Goal: Transaction & Acquisition: Download file/media

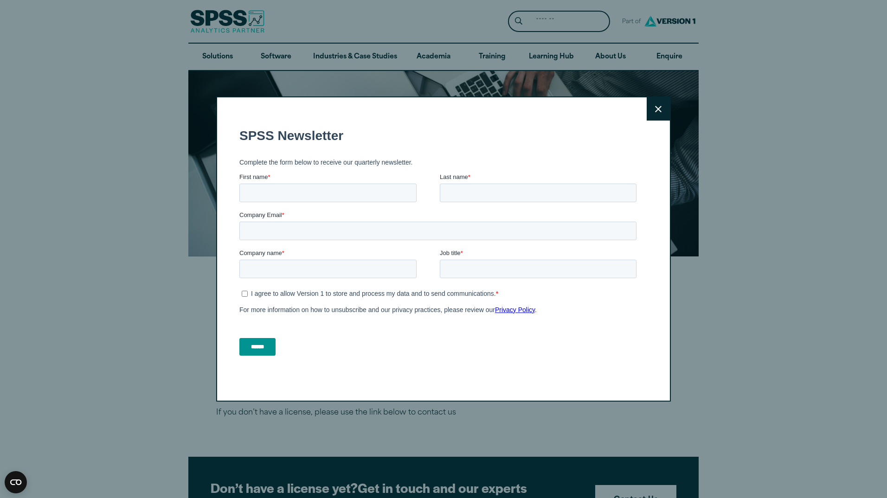
click at [655, 108] on icon at bounding box center [658, 109] width 6 height 7
click at [650, 111] on button "Close" at bounding box center [658, 108] width 23 height 23
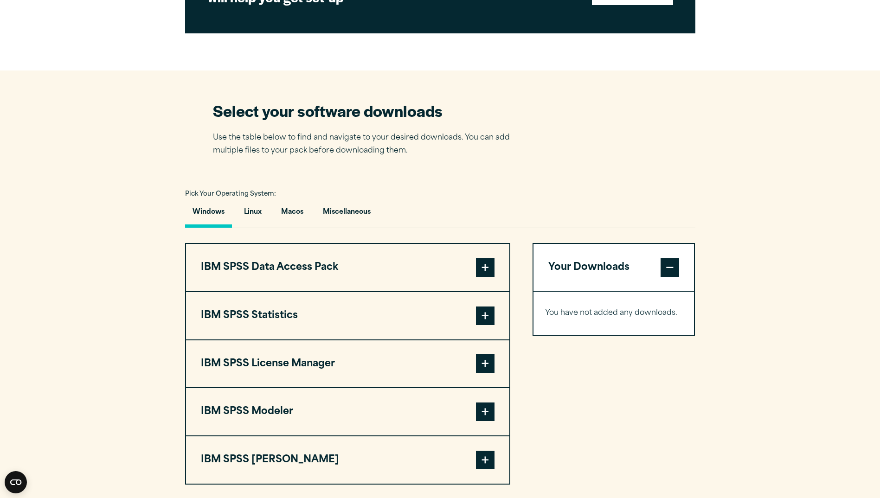
scroll to position [510, 0]
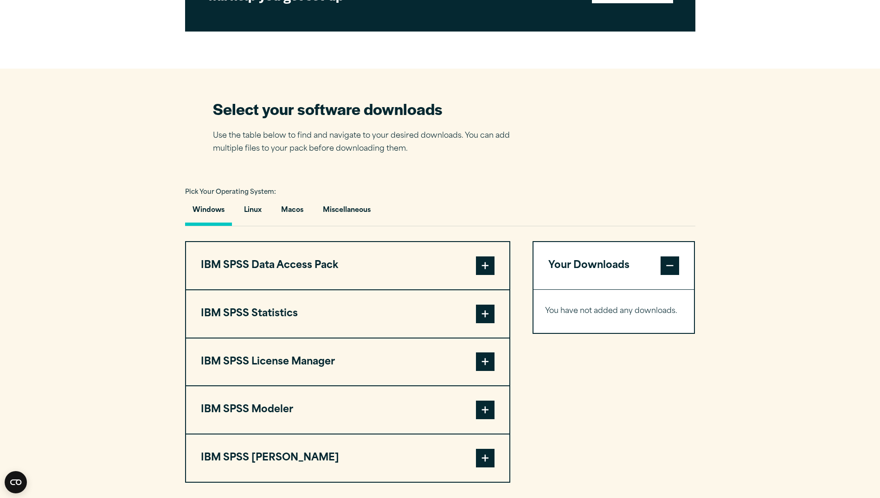
click at [487, 306] on span at bounding box center [485, 314] width 19 height 19
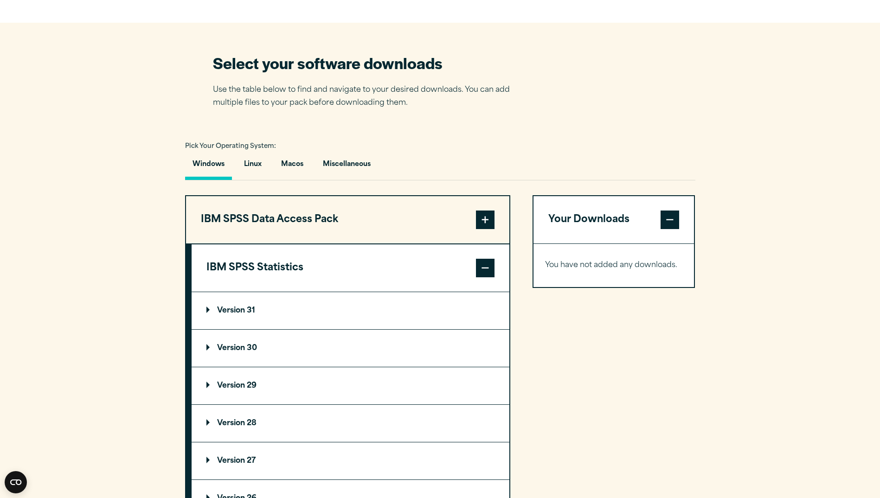
scroll to position [557, 0]
click at [248, 307] on p "Version 31" at bounding box center [230, 310] width 49 height 7
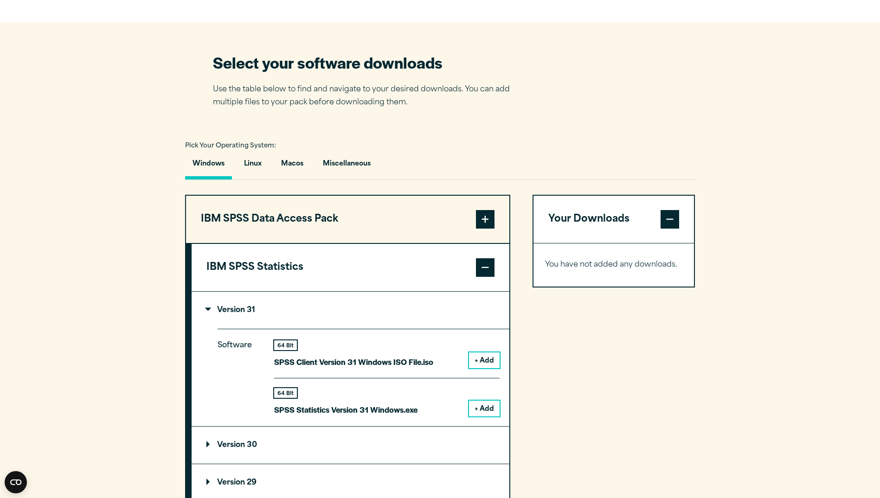
click at [486, 410] on button "+ Add" at bounding box center [484, 409] width 31 height 16
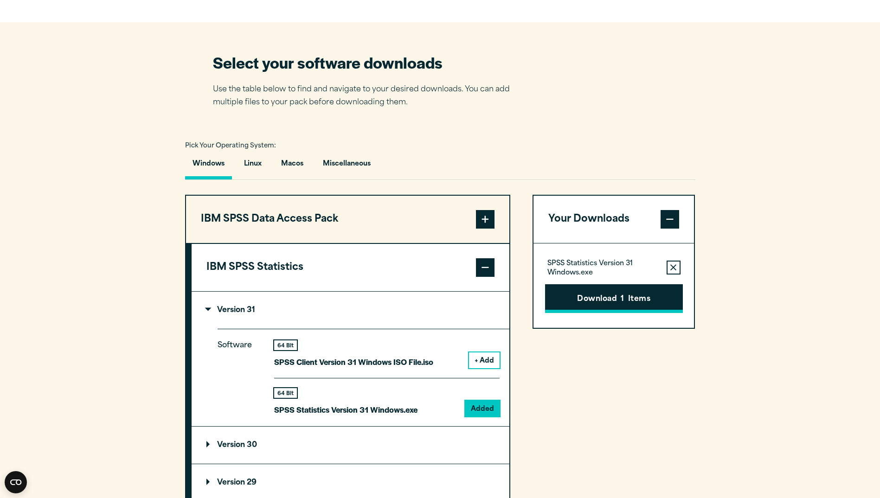
click at [610, 297] on button "Download 1 Items" at bounding box center [614, 298] width 138 height 29
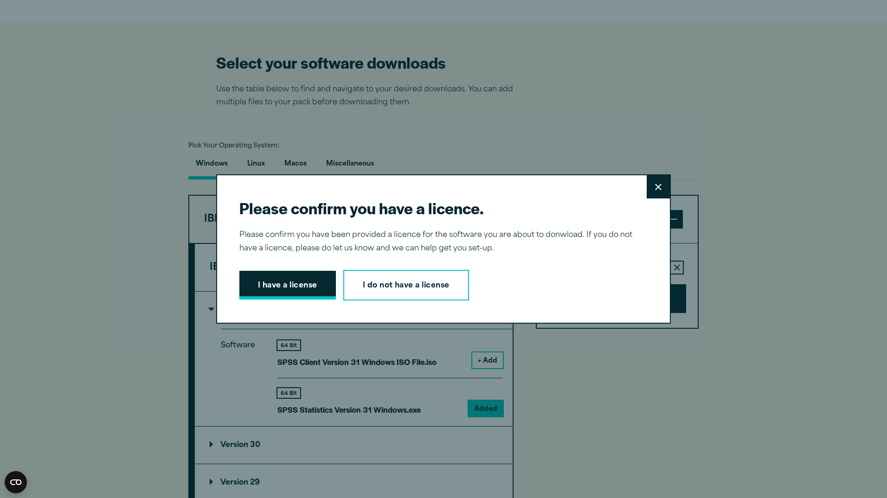
click at [274, 283] on button "I have a license" at bounding box center [287, 285] width 96 height 29
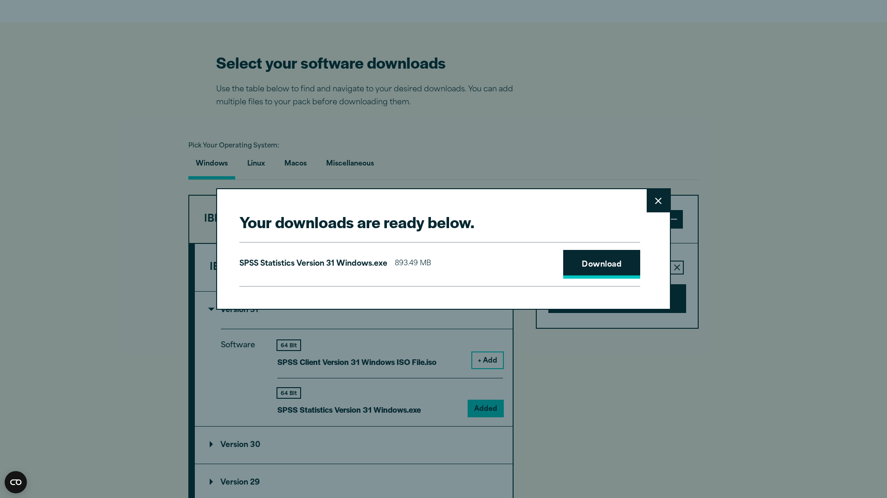
click at [597, 268] on link "Download" at bounding box center [601, 264] width 77 height 29
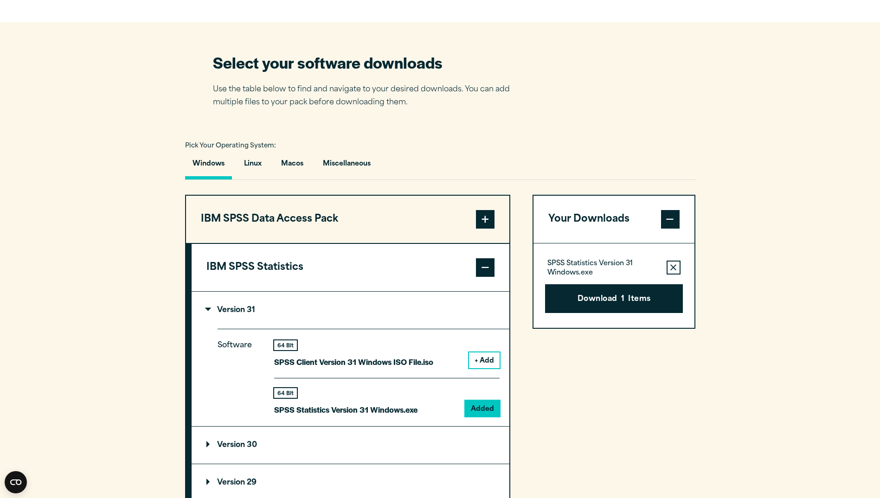
click at [652, 129] on div "Your downloads are ready below. Close SPSS Statistics Version 31 Windows.exe 89…" at bounding box center [440, 249] width 880 height 498
click at [619, 302] on button "Download 1 Items" at bounding box center [614, 298] width 138 height 29
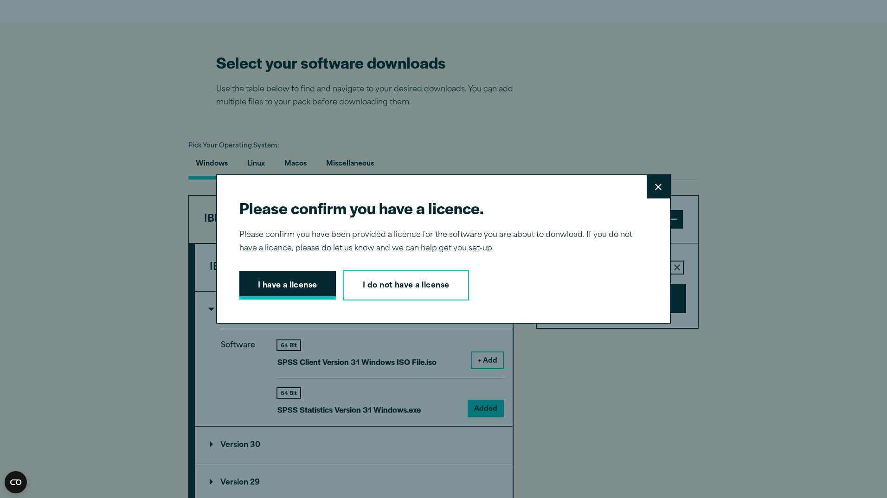
click at [301, 287] on button "I have a license" at bounding box center [287, 285] width 96 height 29
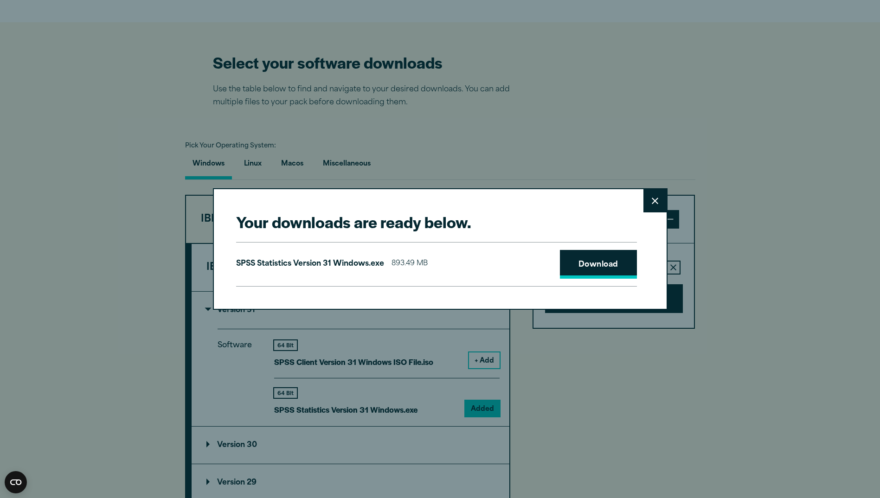
click at [602, 267] on link "Download" at bounding box center [598, 264] width 77 height 29
click at [649, 204] on button "Close" at bounding box center [654, 200] width 23 height 23
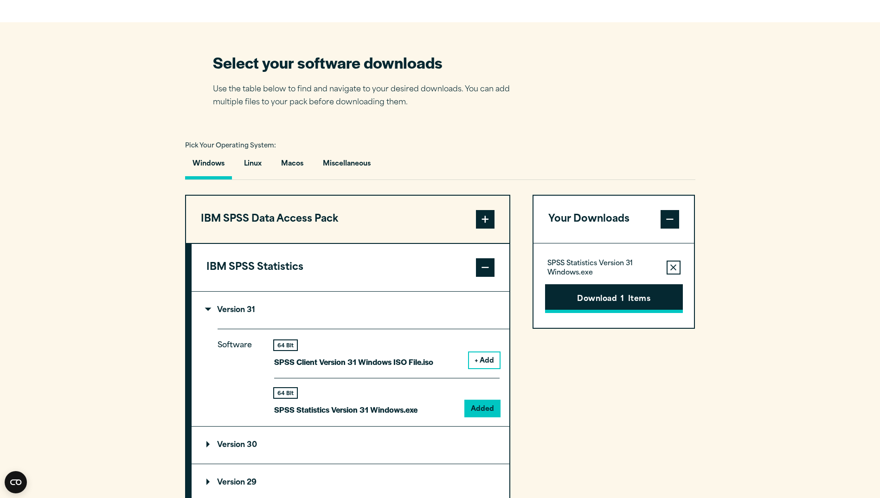
click at [626, 302] on button "Download 1 Items" at bounding box center [614, 298] width 138 height 29
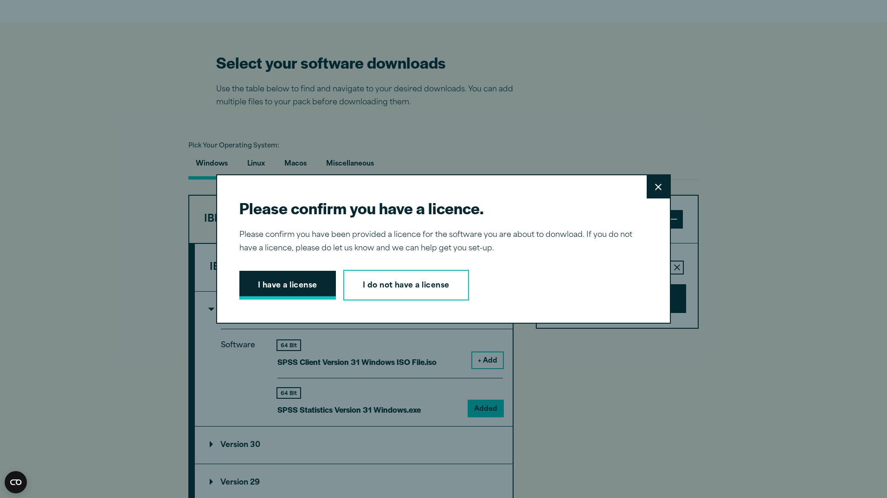
click at [276, 286] on button "I have a license" at bounding box center [287, 285] width 96 height 29
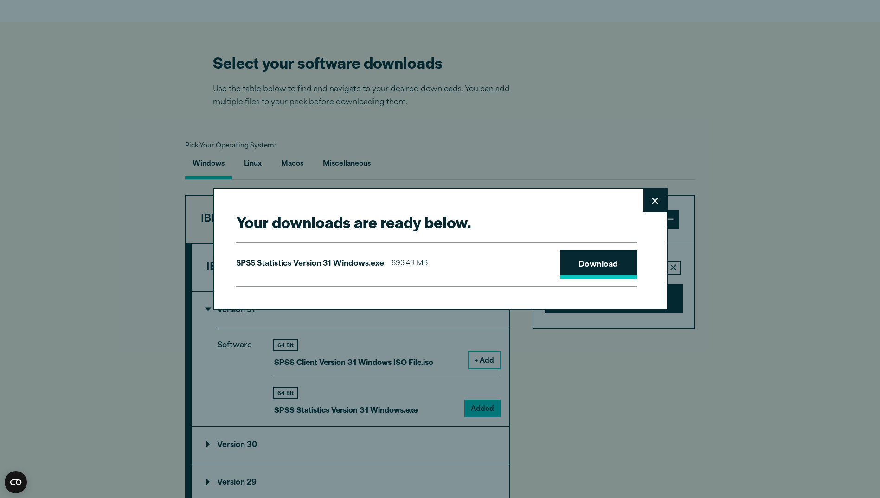
click at [585, 263] on link "Download" at bounding box center [598, 264] width 77 height 29
click at [648, 200] on button "Close" at bounding box center [654, 200] width 23 height 23
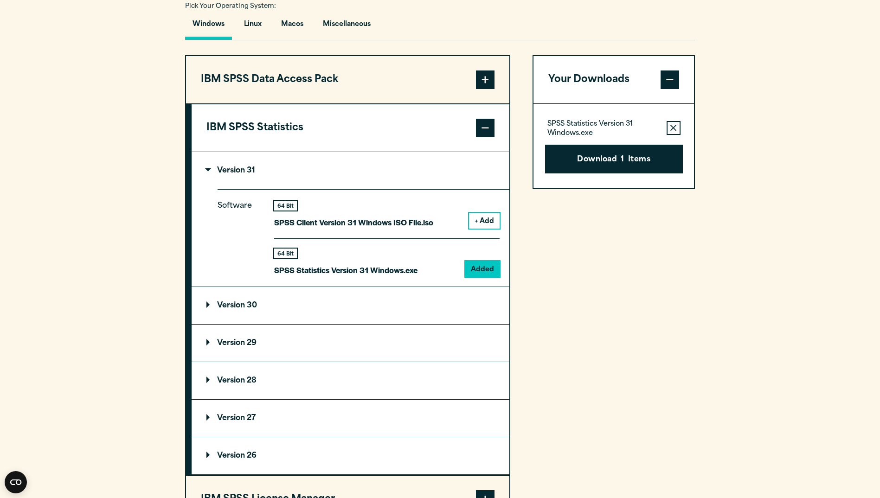
scroll to position [742, 0]
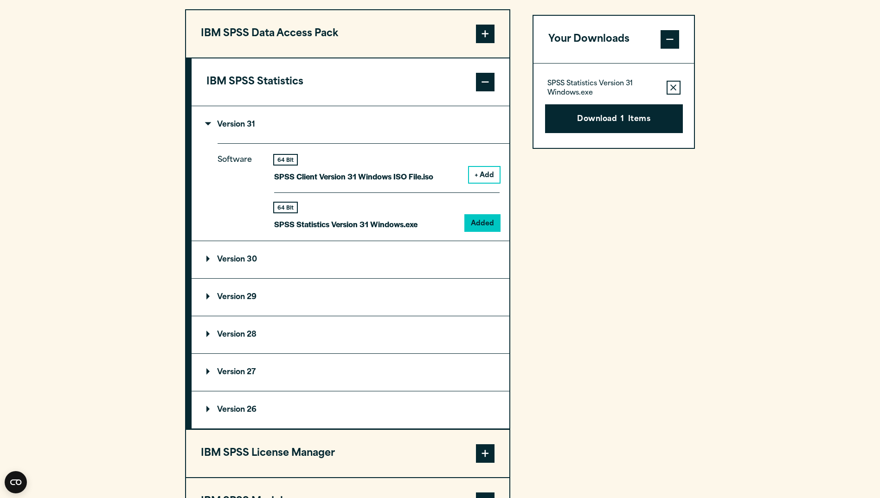
click at [219, 295] on p "Version 29" at bounding box center [231, 297] width 50 height 7
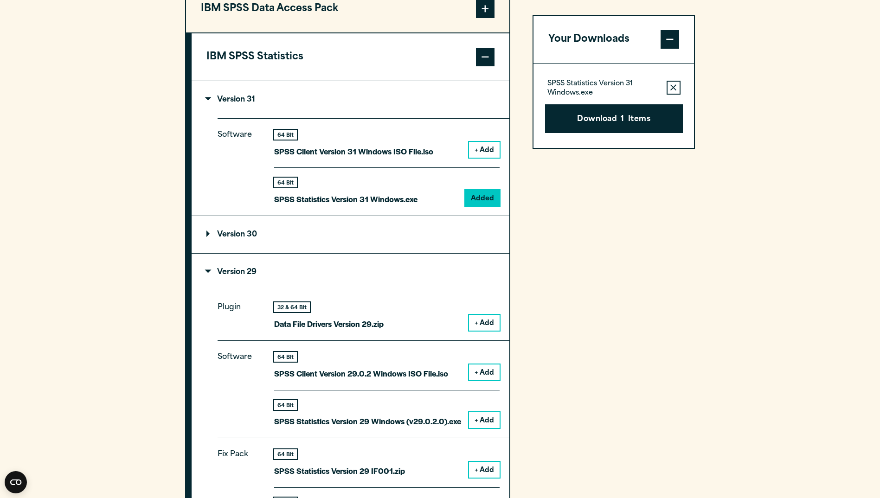
scroll to position [789, 0]
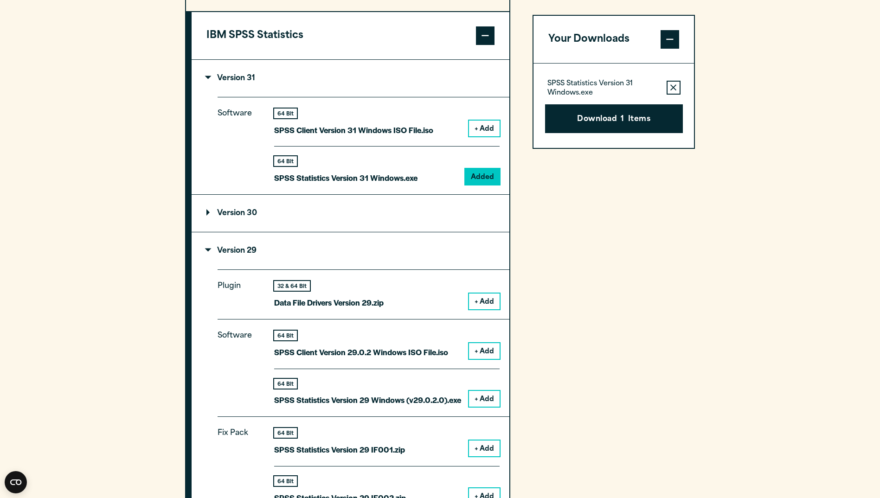
click at [484, 398] on button "+ Add" at bounding box center [484, 399] width 31 height 16
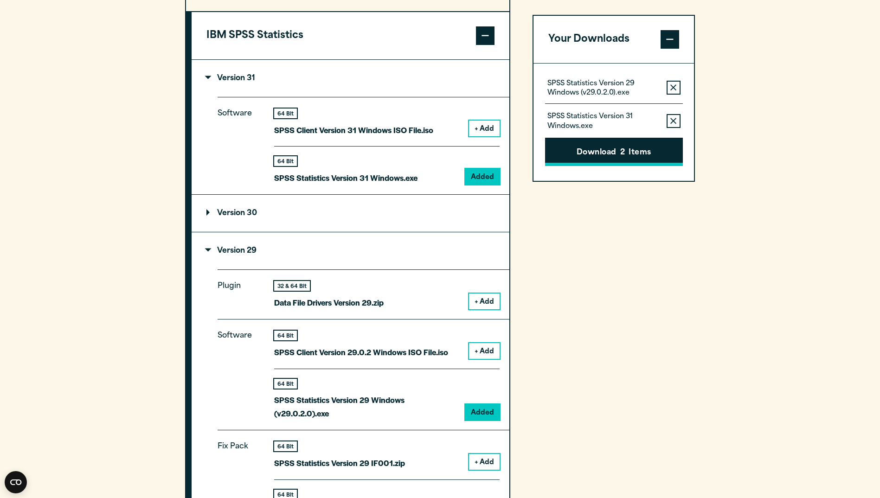
click at [674, 118] on icon "button" at bounding box center [673, 121] width 6 height 6
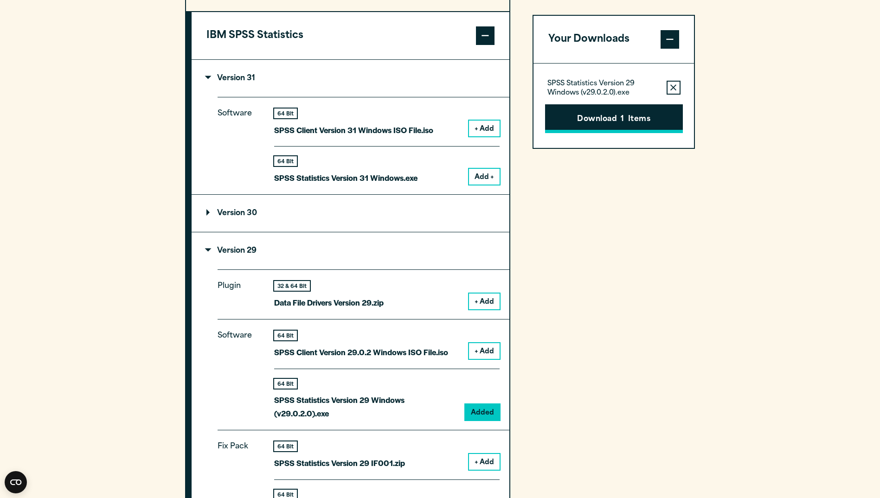
click at [628, 119] on button "Download 1 Items" at bounding box center [614, 118] width 138 height 29
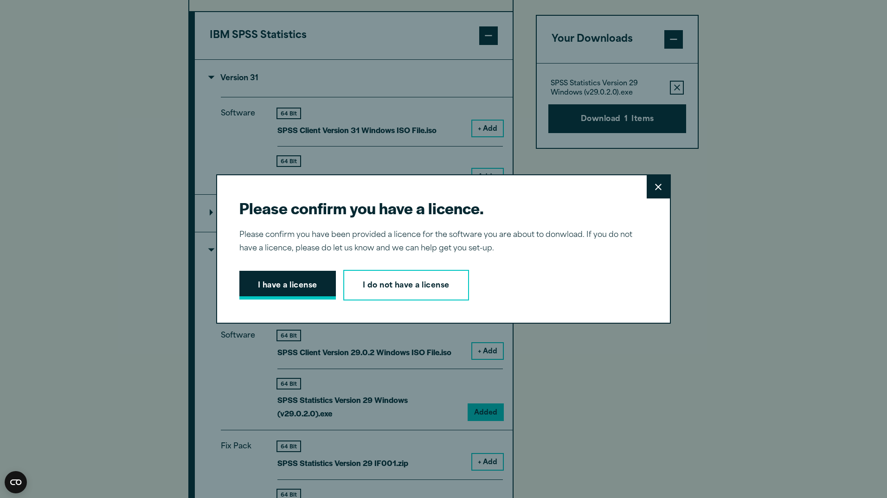
click at [298, 288] on button "I have a license" at bounding box center [287, 285] width 96 height 29
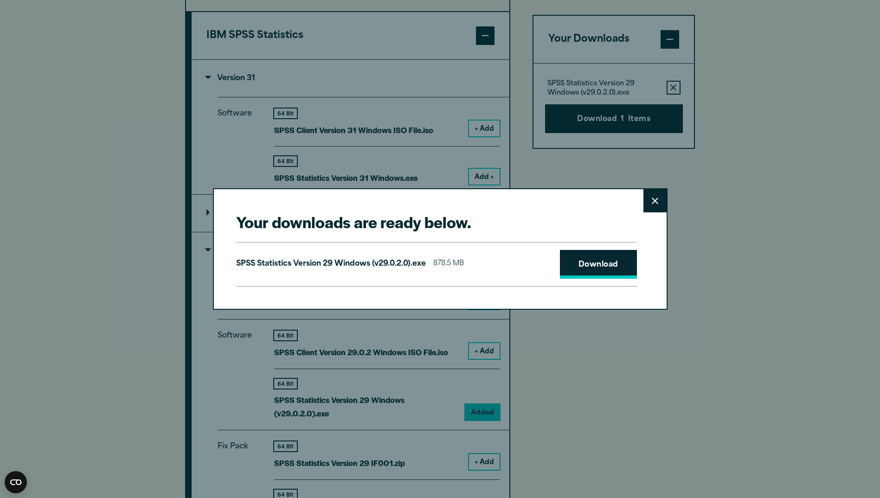
click at [595, 259] on link "Download" at bounding box center [598, 264] width 77 height 29
click at [586, 262] on link "Download" at bounding box center [598, 264] width 77 height 29
drag, startPoint x: 533, startPoint y: 211, endPoint x: 510, endPoint y: 168, distance: 47.7
click at [510, 168] on div "Your downloads are ready below. Close SPSS Statistics Version 29 Windows (v29.0…" at bounding box center [440, 249] width 880 height 498
drag, startPoint x: 507, startPoint y: 204, endPoint x: 572, endPoint y: 229, distance: 70.0
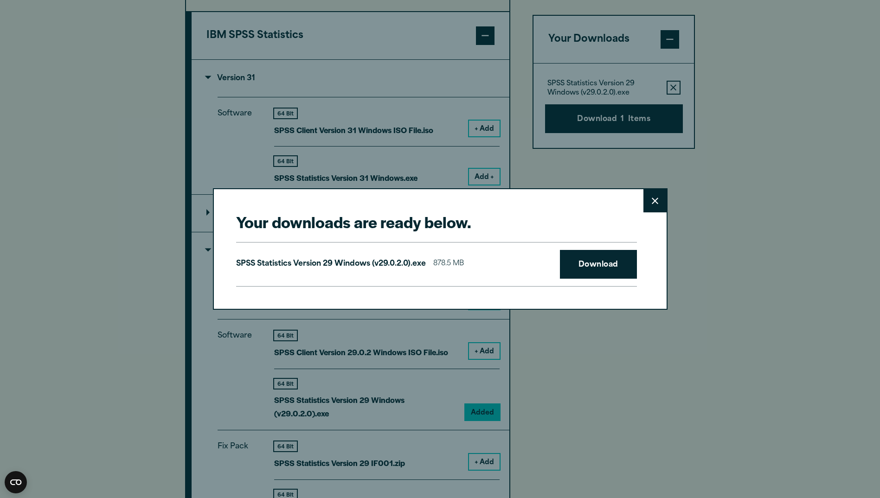
click at [572, 229] on div "Your downloads are ready below. Close SPSS Statistics Version 29 Windows (v29.0…" at bounding box center [440, 248] width 455 height 121
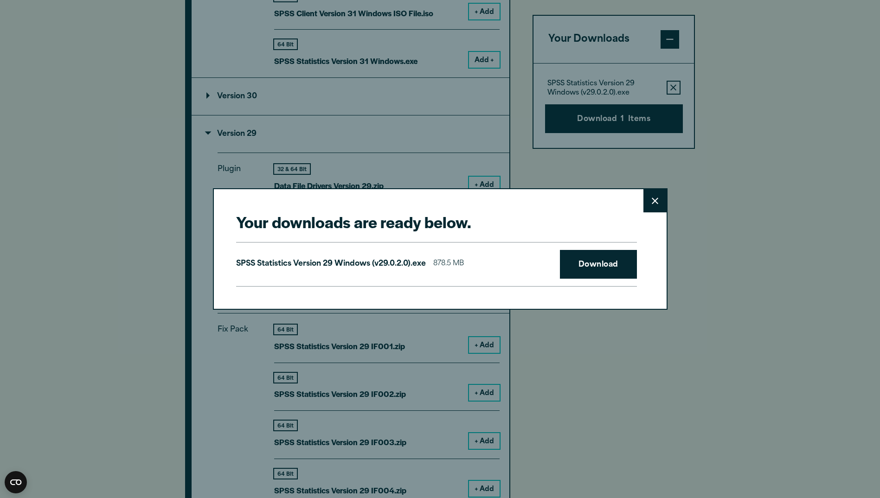
scroll to position [928, 0]
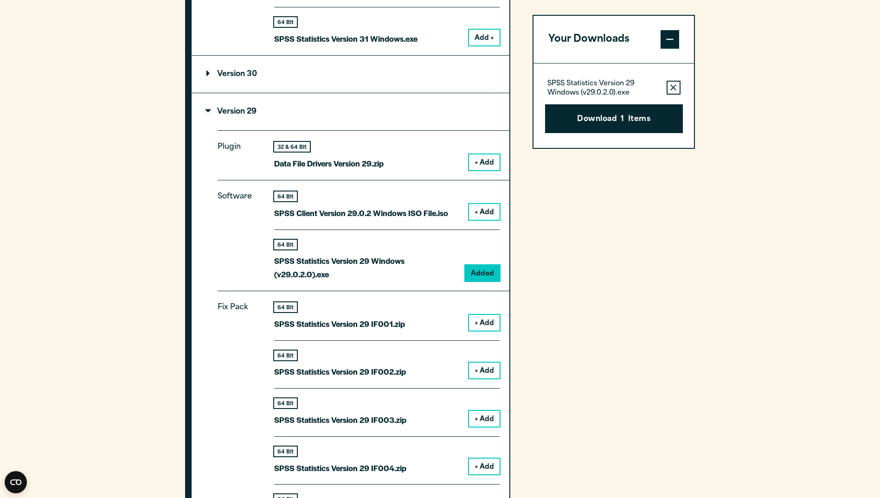
click at [205, 68] on div "Your downloads are ready below. Close SPSS Statistics Version 29 Windows (v29.0…" at bounding box center [440, 249] width 880 height 498
click at [205, 74] on summary "Version 30" at bounding box center [351, 74] width 318 height 37
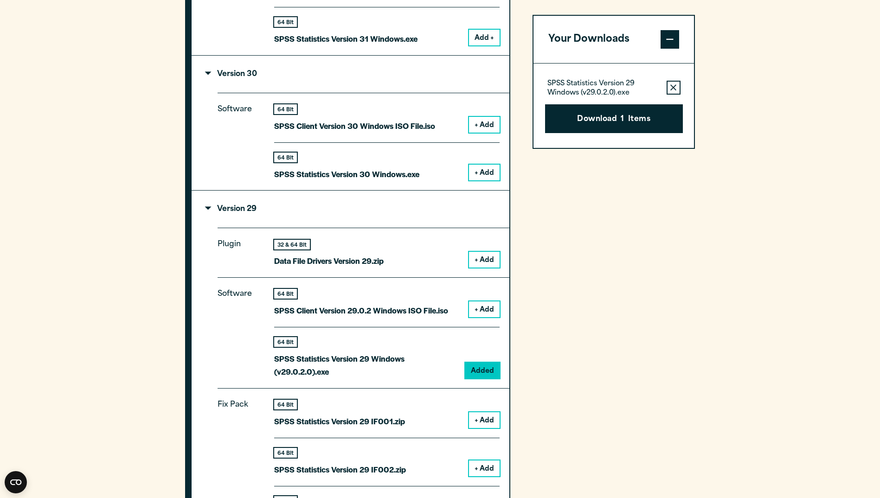
click at [479, 171] on button "+ Add" at bounding box center [484, 173] width 31 height 16
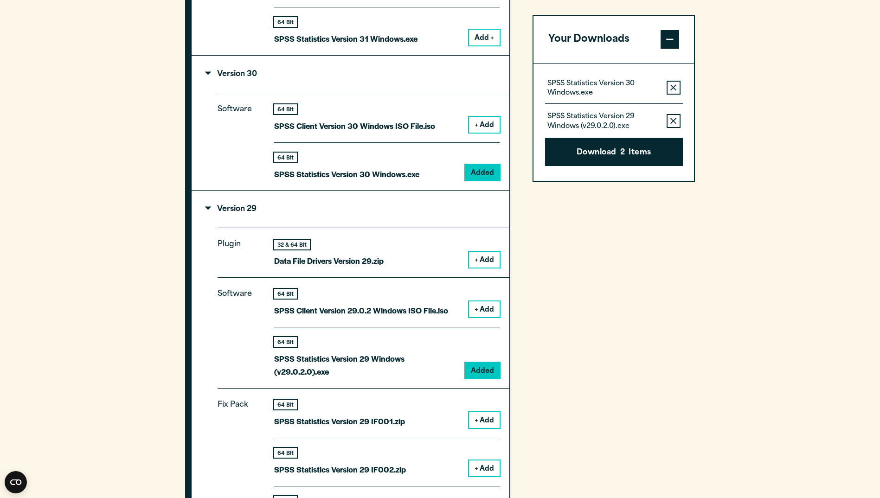
click at [674, 119] on icon "button" at bounding box center [673, 121] width 6 height 6
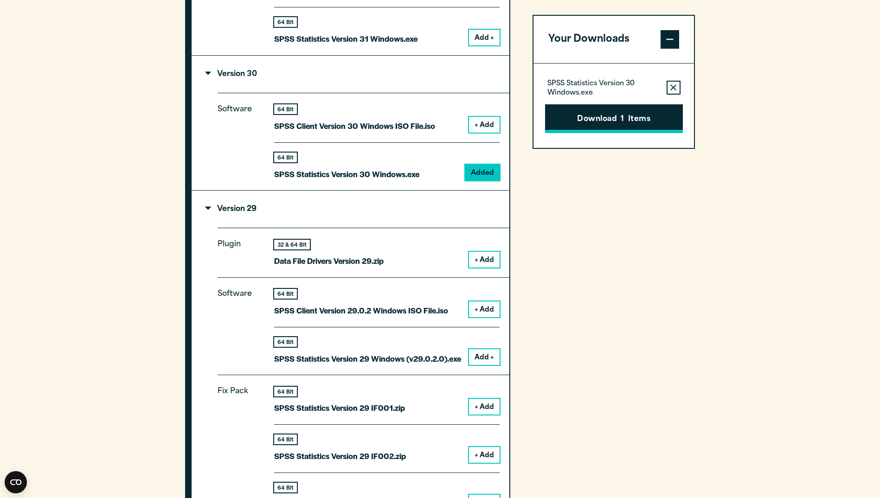
click at [627, 119] on button "Download 1 Items" at bounding box center [614, 118] width 138 height 29
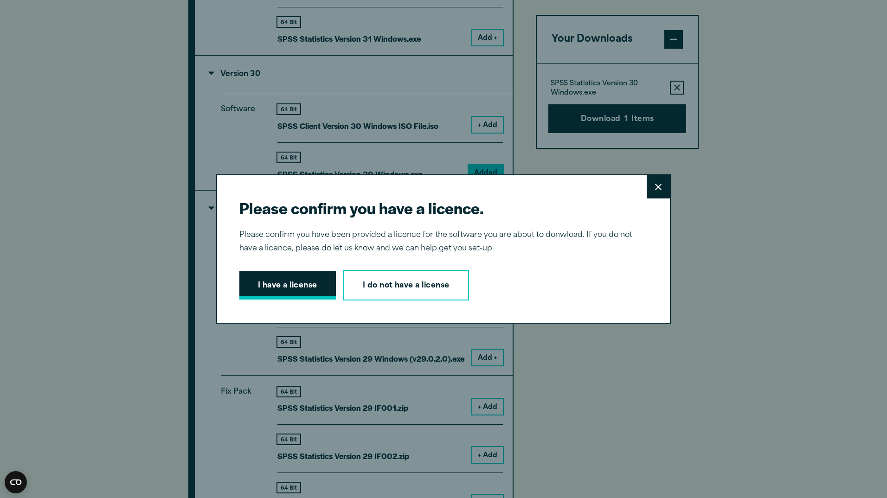
click at [282, 282] on button "I have a license" at bounding box center [287, 285] width 96 height 29
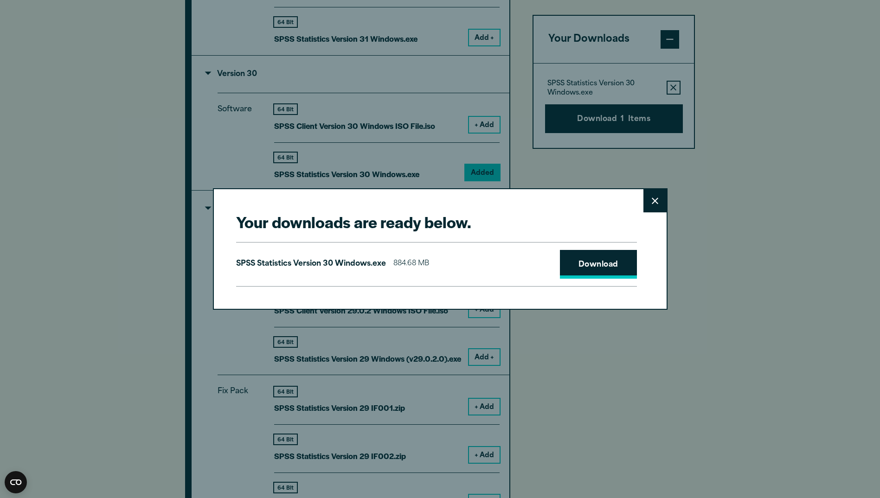
click at [581, 260] on link "Download" at bounding box center [598, 264] width 77 height 29
